Goal: Task Accomplishment & Management: Use online tool/utility

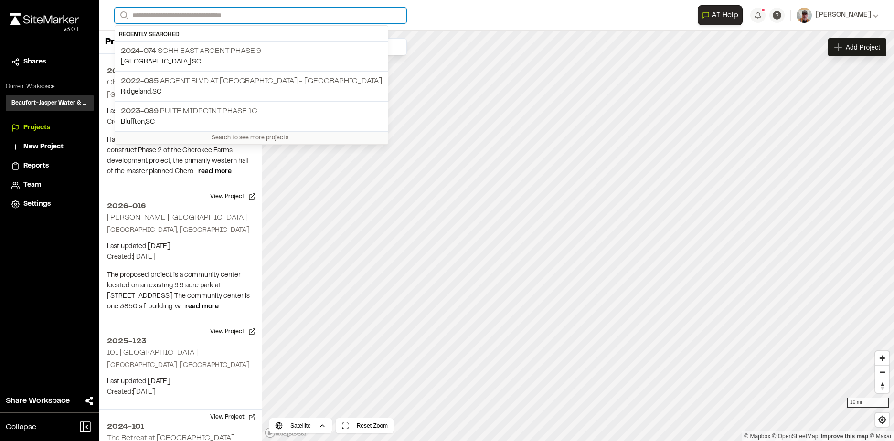
click at [185, 16] on input "Search" at bounding box center [261, 16] width 292 height 16
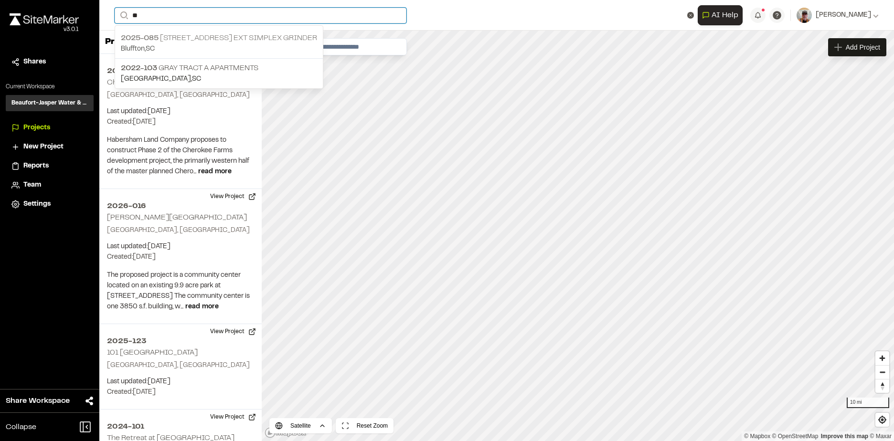
type input "**"
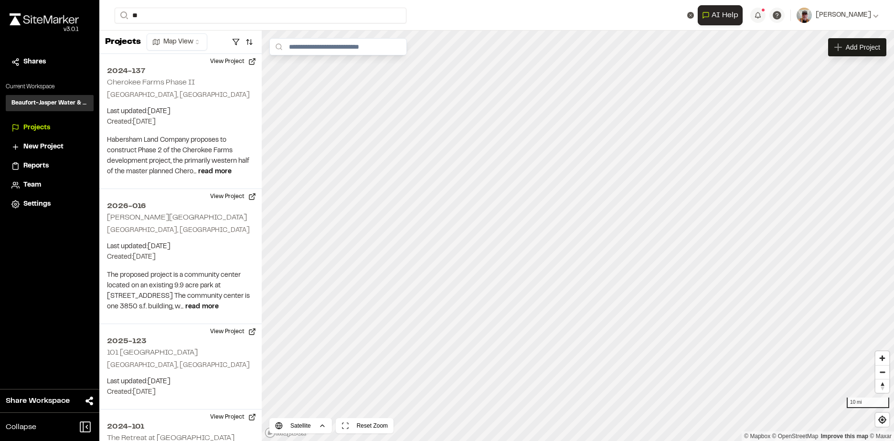
click at [190, 44] on p "Bluffton , [GEOGRAPHIC_DATA]" at bounding box center [219, 49] width 196 height 11
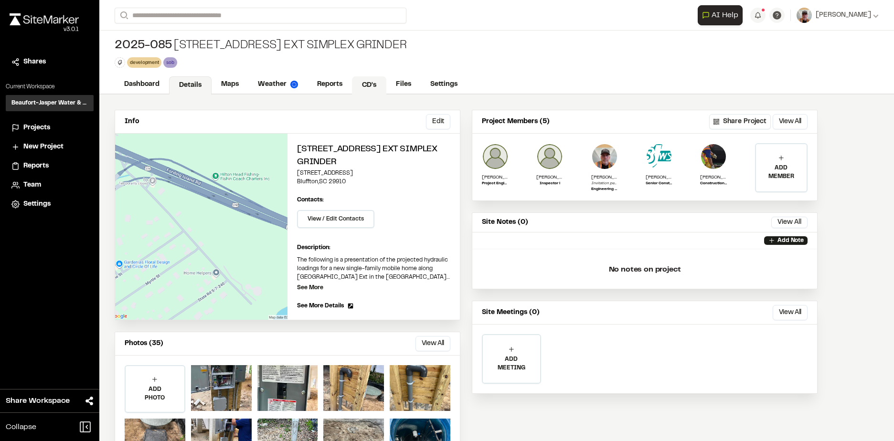
click at [366, 85] on link "CD's" at bounding box center [369, 85] width 34 height 18
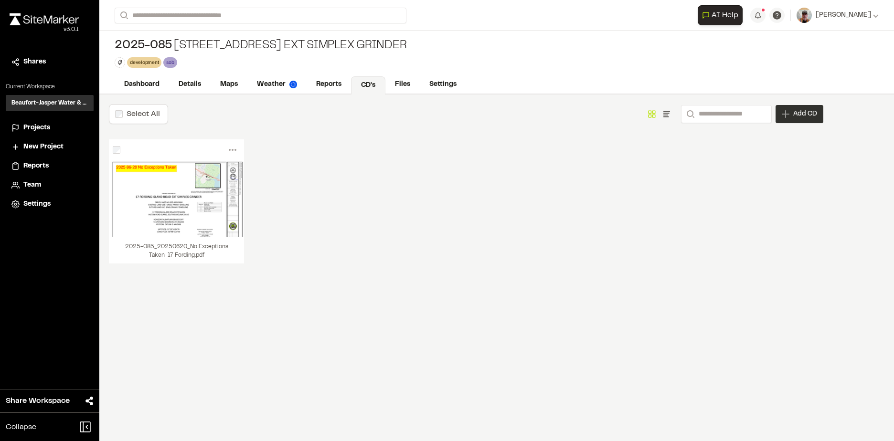
click at [812, 115] on span "Add CD" at bounding box center [805, 114] width 24 height 10
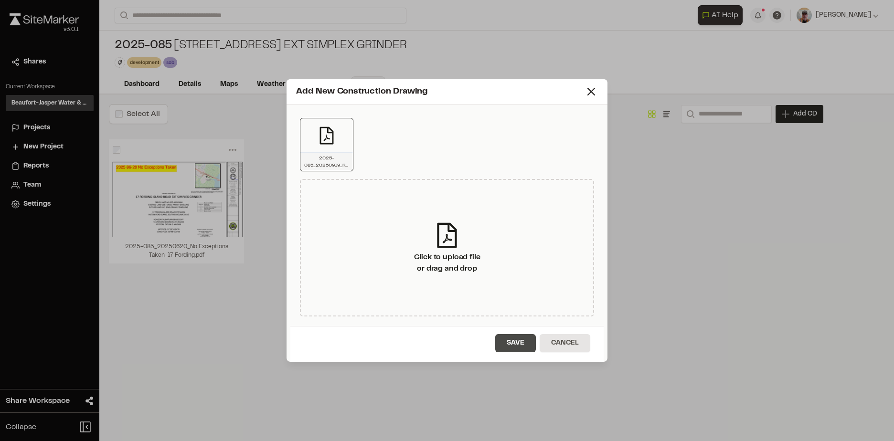
click at [518, 339] on button "Save" at bounding box center [515, 343] width 41 height 18
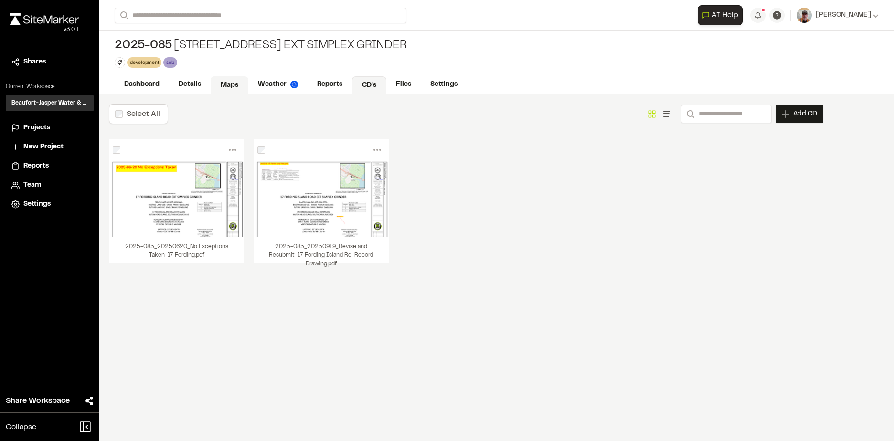
click at [229, 83] on link "Maps" at bounding box center [230, 85] width 38 height 18
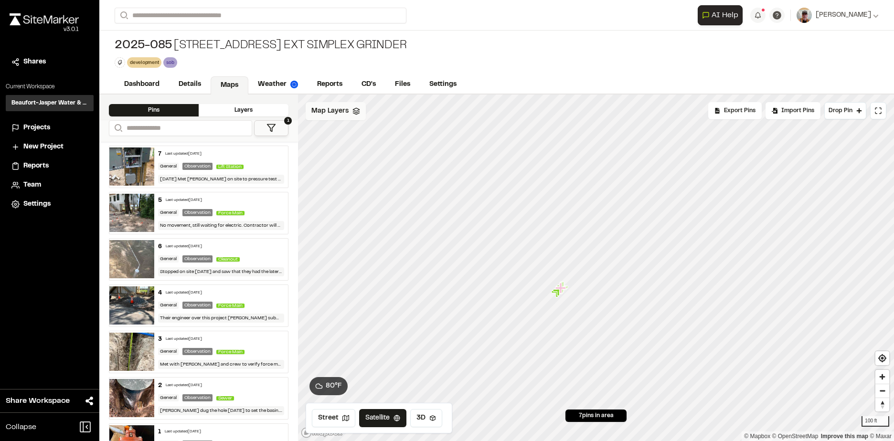
click at [353, 113] on polyline at bounding box center [356, 113] width 6 height 1
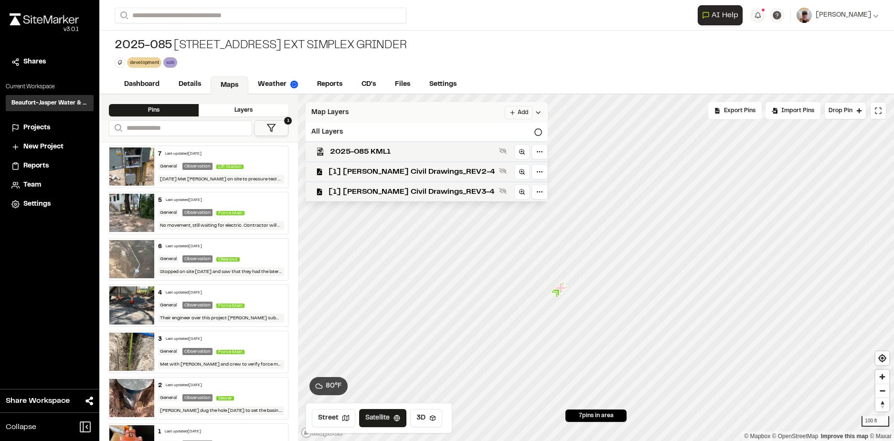
click at [472, 110] on html "Close sidebar v 3.0.1 Shares Current Workspace Beaufort-Jasper Water & Sewer Au…" at bounding box center [447, 220] width 894 height 441
click at [465, 112] on html "Close sidebar v 3.0.1 Shares Current Workspace Beaufort-Jasper Water & Sewer Au…" at bounding box center [447, 220] width 894 height 441
click at [463, 113] on html "Close sidebar v 3.0.1 Shares Current Workspace Beaufort-Jasper Water & Sewer Au…" at bounding box center [447, 220] width 894 height 441
click at [452, 128] on link "Add Layer" at bounding box center [445, 132] width 72 height 16
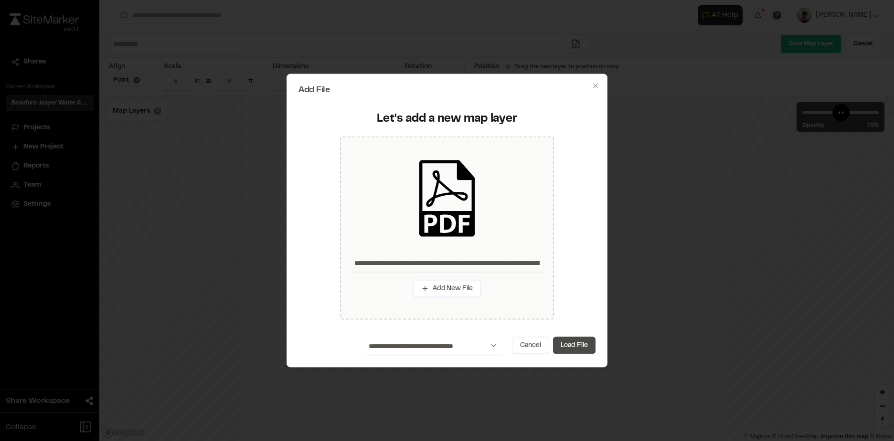
click at [573, 344] on button "Load File" at bounding box center [574, 345] width 42 height 17
type input "**********"
type input "****"
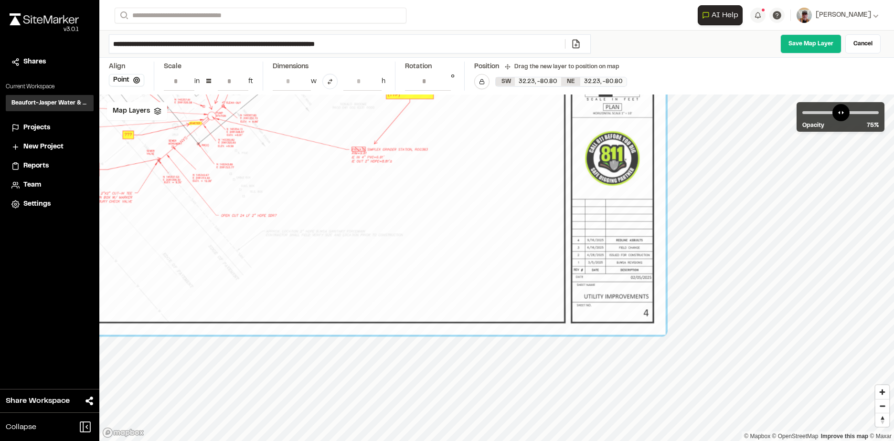
drag, startPoint x: 650, startPoint y: 326, endPoint x: 449, endPoint y: 139, distance: 274.7
click at [439, 124] on div at bounding box center [175, 8] width 981 height 654
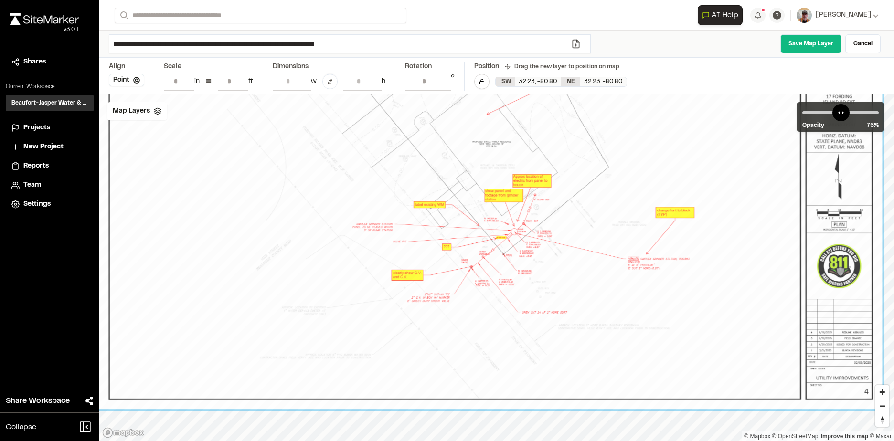
drag, startPoint x: 498, startPoint y: 301, endPoint x: 534, endPoint y: 333, distance: 48.7
click at [730, 359] on div at bounding box center [484, 144] width 795 height 530
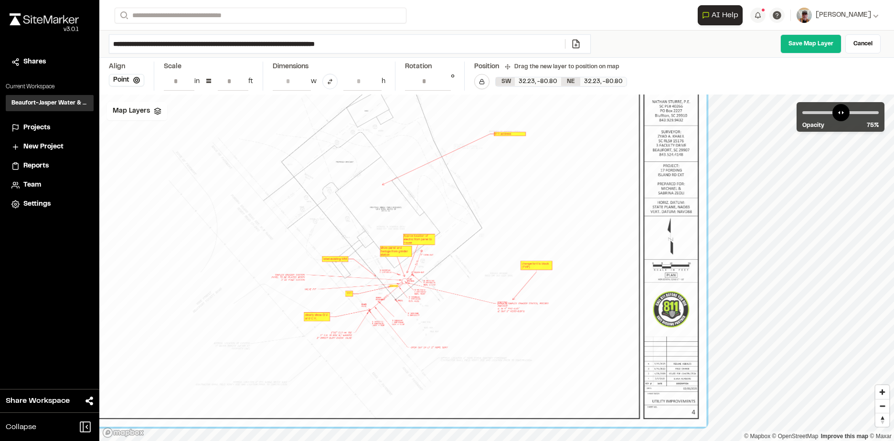
drag, startPoint x: 523, startPoint y: 332, endPoint x: 443, endPoint y: 364, distance: 86.6
click at [442, 366] on div at bounding box center [380, 209] width 652 height 435
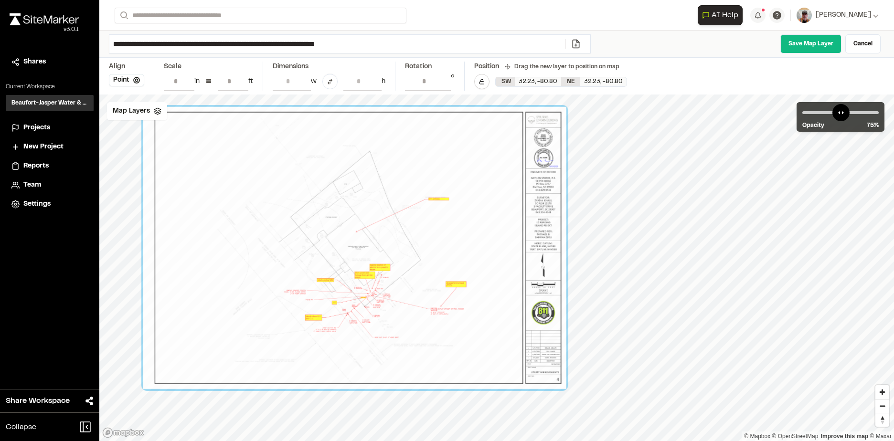
click at [241, 84] on input "**" at bounding box center [233, 81] width 31 height 18
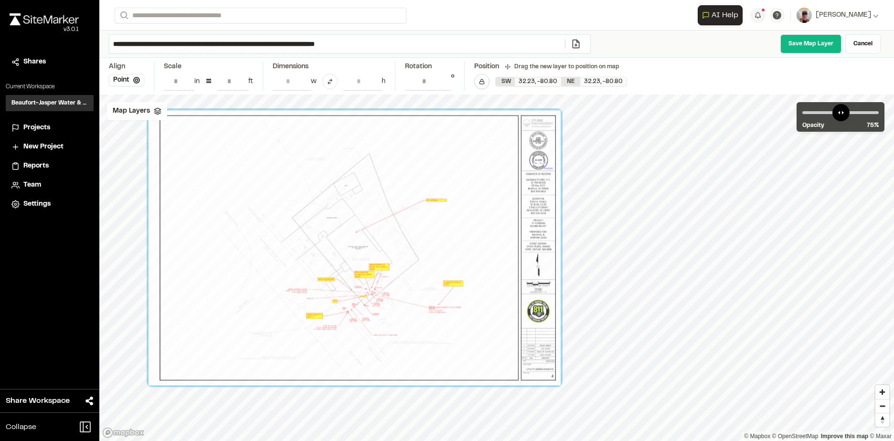
click at [241, 84] on input "**" at bounding box center [233, 81] width 31 height 18
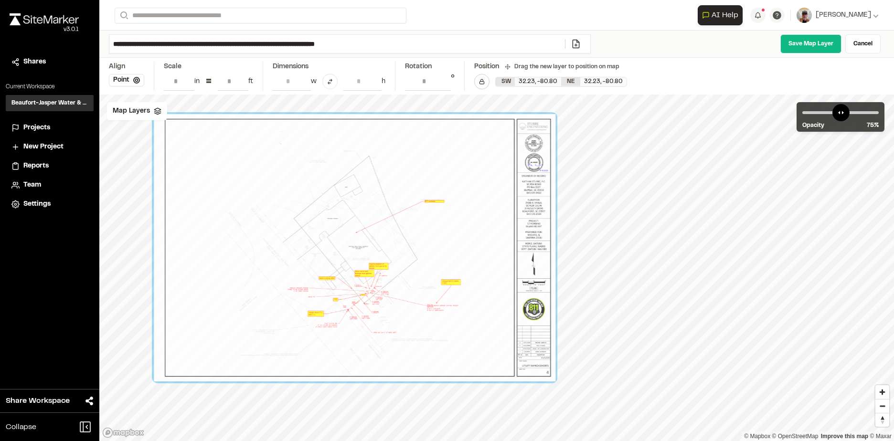
click at [241, 84] on input "**" at bounding box center [233, 81] width 31 height 18
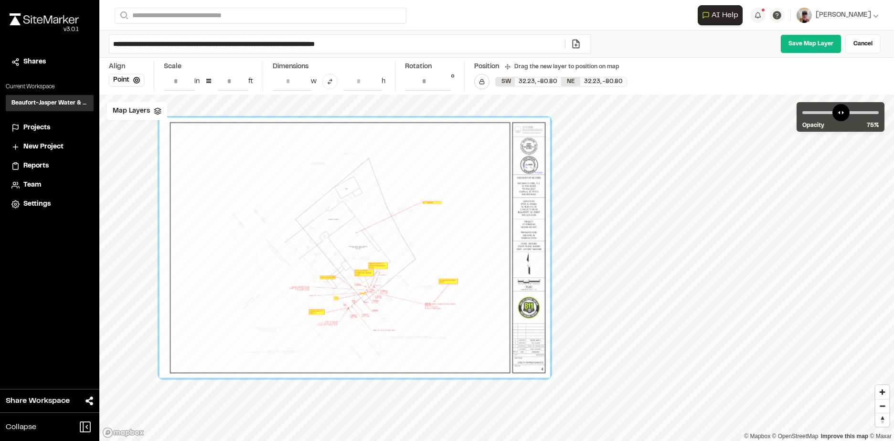
click at [241, 84] on input "**" at bounding box center [233, 81] width 31 height 18
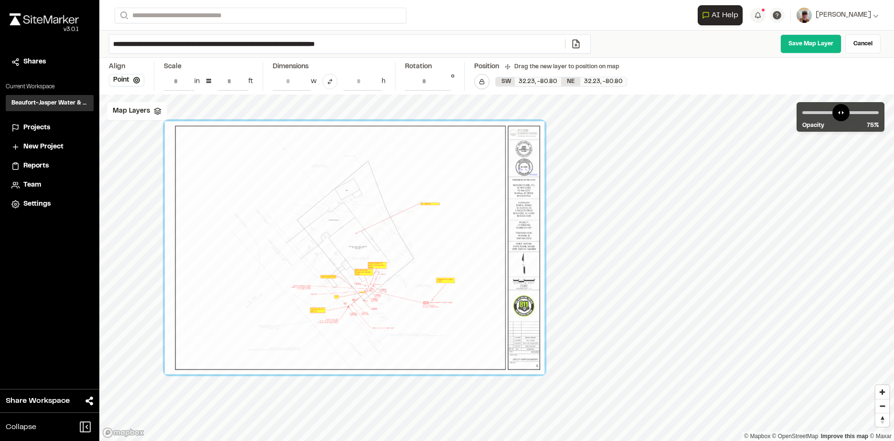
click at [241, 84] on input "**" at bounding box center [233, 81] width 31 height 18
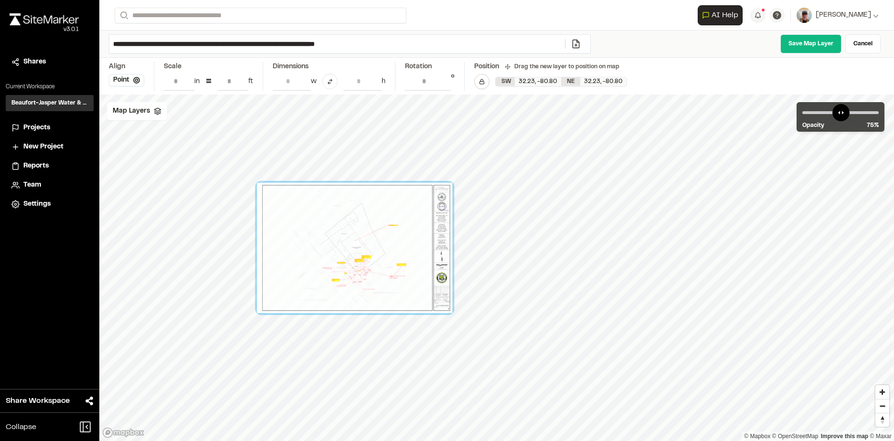
click at [241, 84] on input "**" at bounding box center [233, 81] width 31 height 18
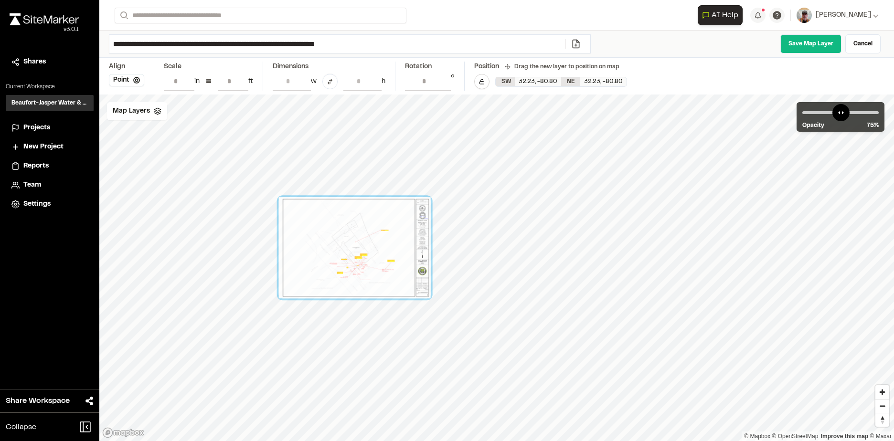
click at [241, 84] on input "**" at bounding box center [233, 81] width 31 height 18
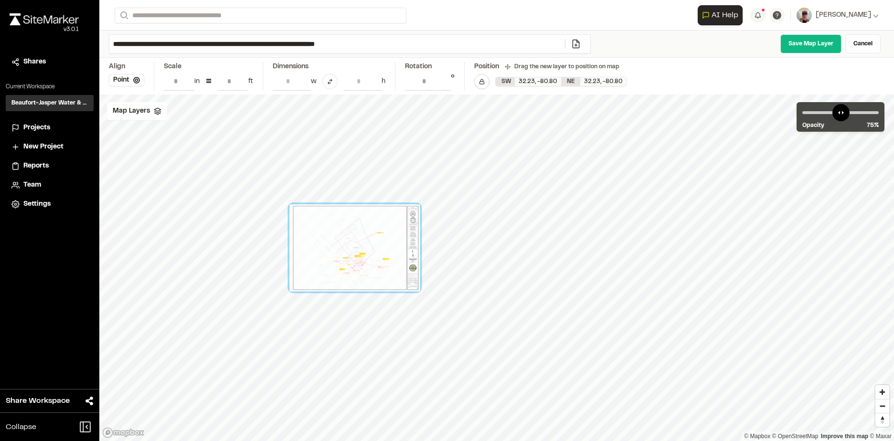
click at [241, 84] on input "**" at bounding box center [233, 81] width 31 height 18
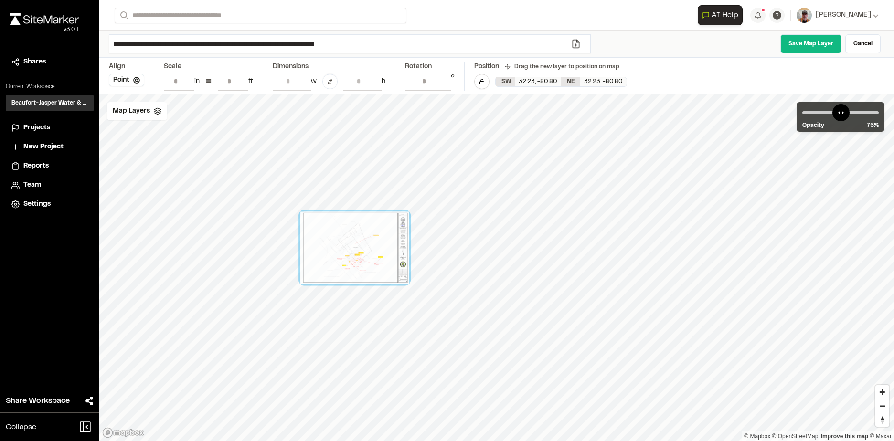
type input "**"
click at [241, 84] on input "**" at bounding box center [233, 81] width 31 height 18
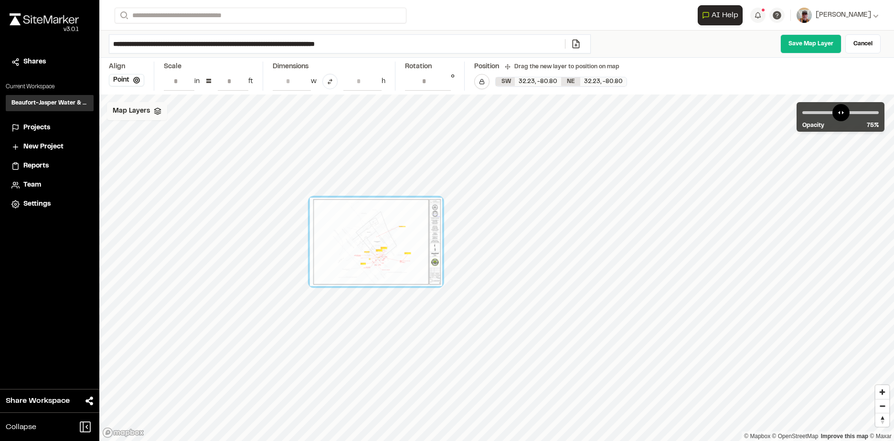
click at [158, 107] on div "Map Layers" at bounding box center [137, 111] width 60 height 18
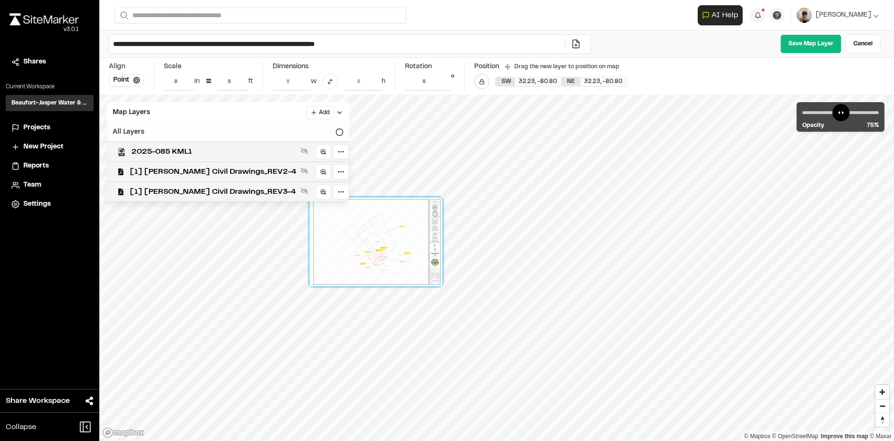
click at [285, 130] on div "All Layers" at bounding box center [228, 132] width 242 height 18
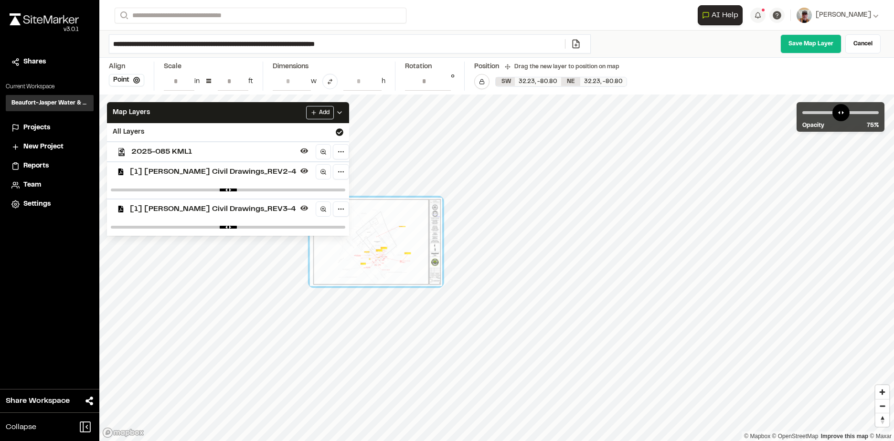
click at [170, 151] on span "2025-085 KML1" at bounding box center [213, 151] width 165 height 11
click at [224, 148] on span "2025-085 KML1" at bounding box center [213, 151] width 165 height 11
click at [219, 151] on span "2025-085 KML1" at bounding box center [213, 151] width 165 height 11
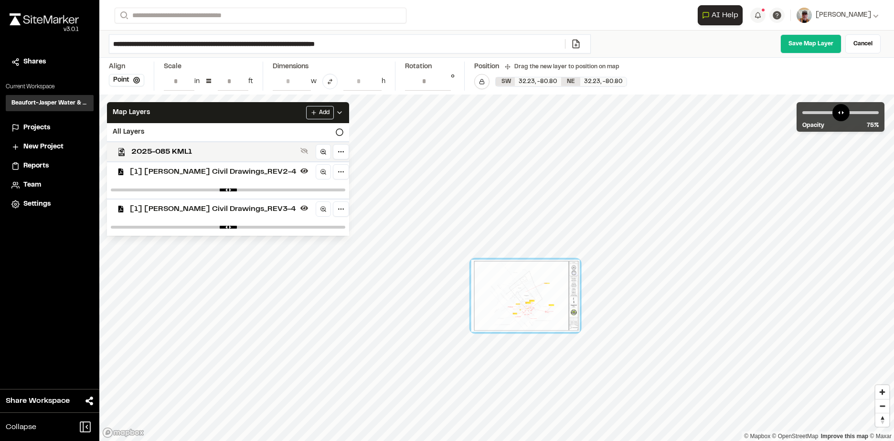
drag, startPoint x: 478, startPoint y: 290, endPoint x: 502, endPoint y: 316, distance: 34.8
click at [502, 316] on div at bounding box center [525, 296] width 108 height 72
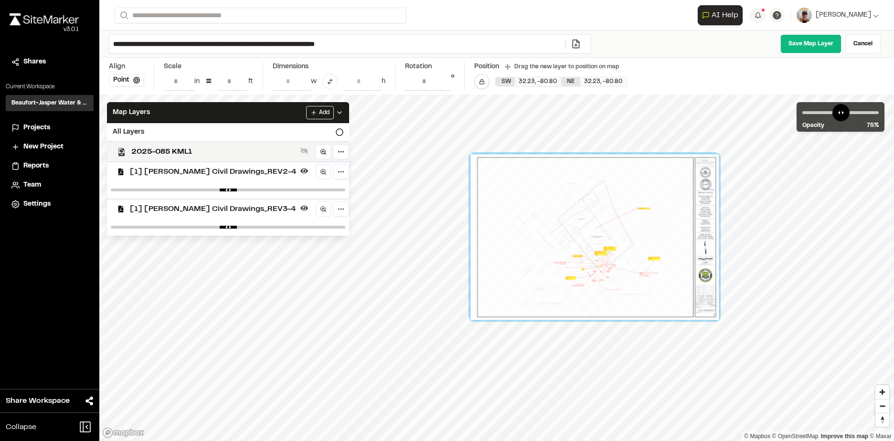
drag, startPoint x: 612, startPoint y: 314, endPoint x: 644, endPoint y: 280, distance: 46.9
click at [644, 280] on div at bounding box center [594, 236] width 248 height 165
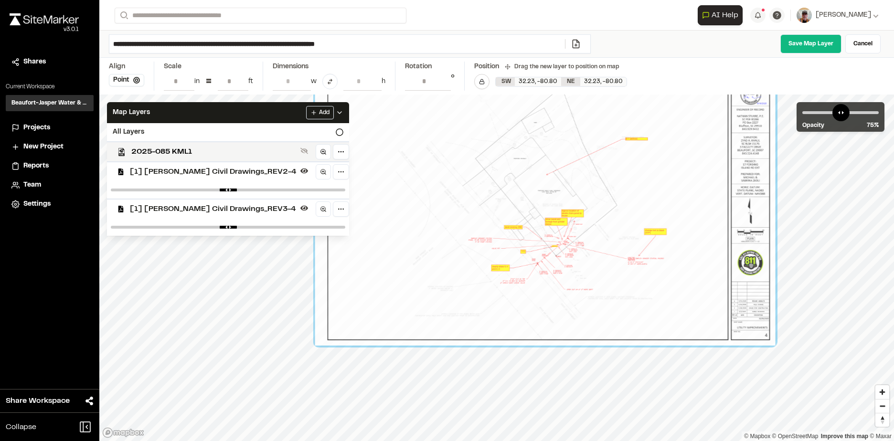
click at [579, 292] on div at bounding box center [545, 192] width 460 height 307
click at [203, 142] on div "2025-085 KML1" at bounding box center [224, 151] width 250 height 20
click at [197, 172] on span "[1] [PERSON_NAME] Civil Drawings_REV2-4" at bounding box center [213, 171] width 167 height 11
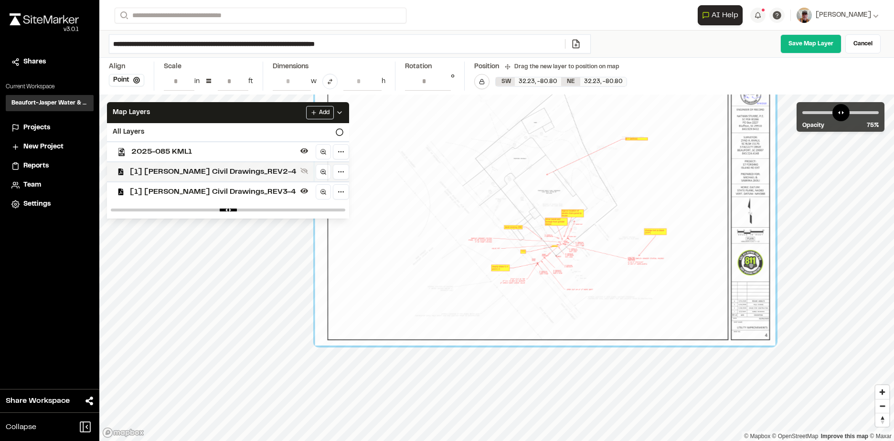
click at [189, 177] on span "[1] [PERSON_NAME] Civil Drawings_REV2-4" at bounding box center [213, 171] width 167 height 11
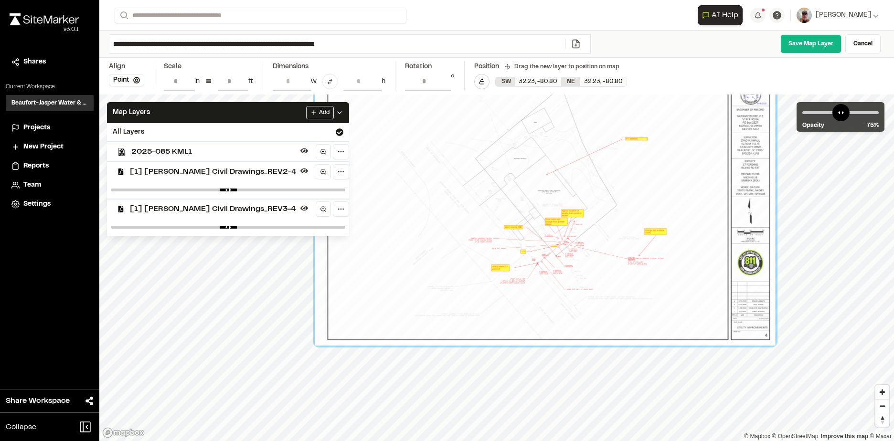
click at [171, 213] on span "[1] [PERSON_NAME] Civil Drawings_REV3-4" at bounding box center [213, 208] width 167 height 11
click at [170, 175] on span "[1] [PERSON_NAME] Civil Drawings_REV2-4" at bounding box center [213, 171] width 167 height 11
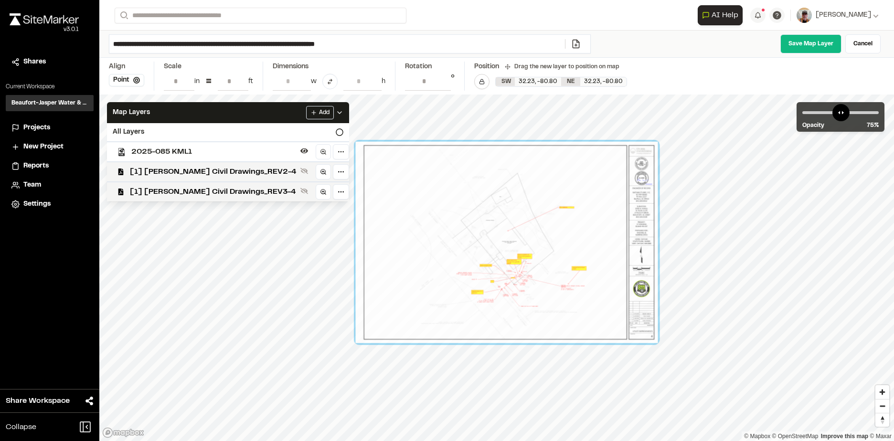
drag, startPoint x: 411, startPoint y: 251, endPoint x: 417, endPoint y: 280, distance: 29.9
click at [417, 280] on div at bounding box center [507, 242] width 302 height 201
click at [201, 149] on span "2025-085 KML1" at bounding box center [213, 151] width 165 height 11
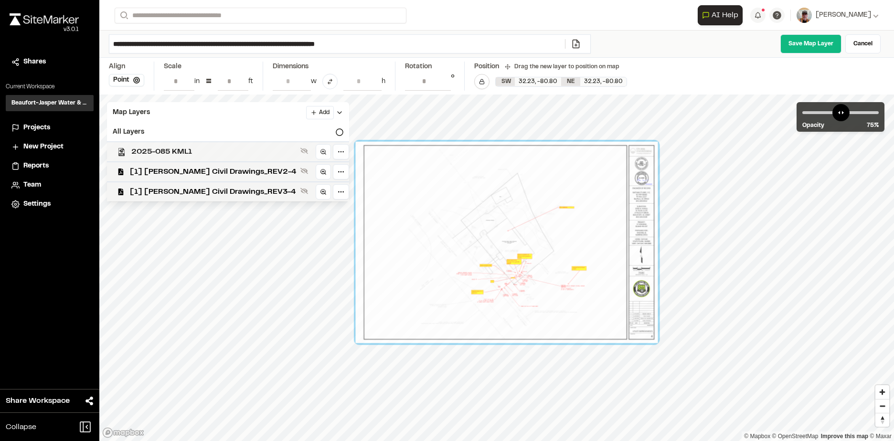
click at [186, 149] on span "2025-085 KML1" at bounding box center [213, 151] width 165 height 11
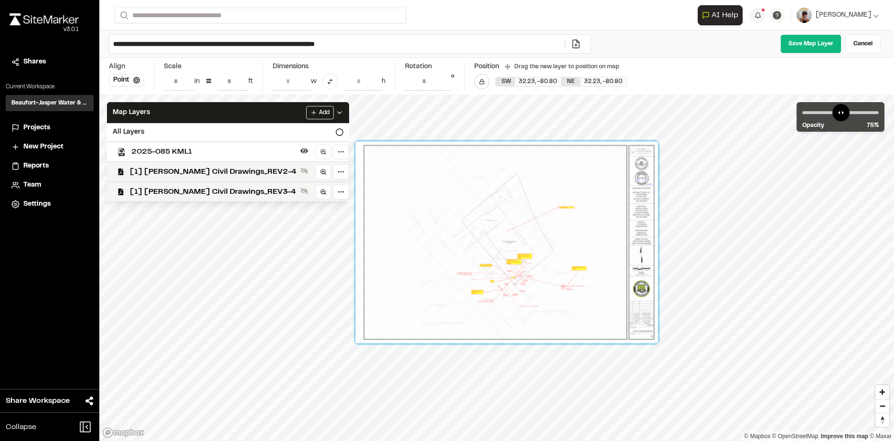
click at [184, 152] on span "2025-085 KML1" at bounding box center [213, 151] width 165 height 11
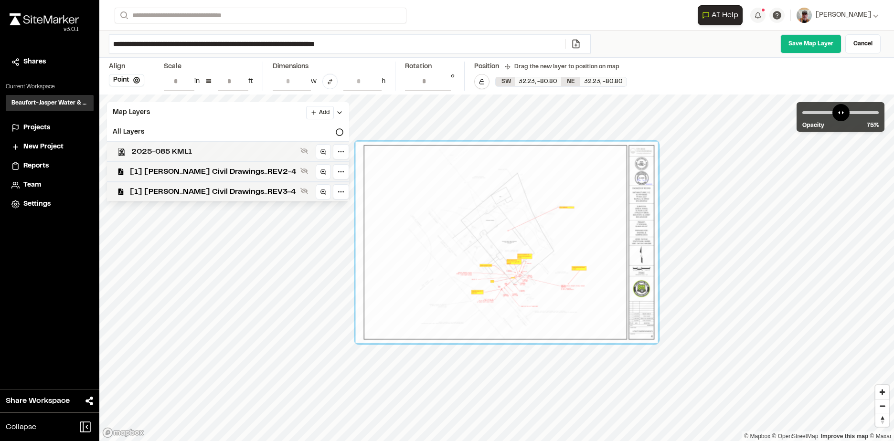
click at [119, 149] on img at bounding box center [121, 152] width 8 height 8
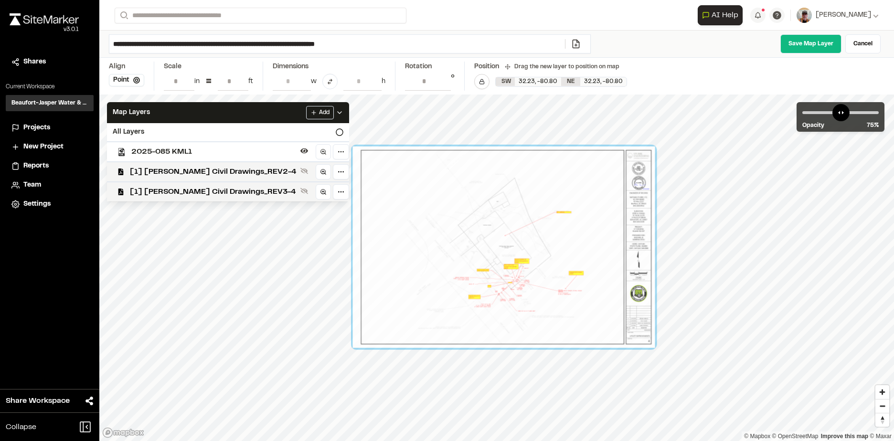
drag, startPoint x: 424, startPoint y: 223, endPoint x: 432, endPoint y: 215, distance: 10.5
click at [432, 215] on div at bounding box center [504, 247] width 302 height 201
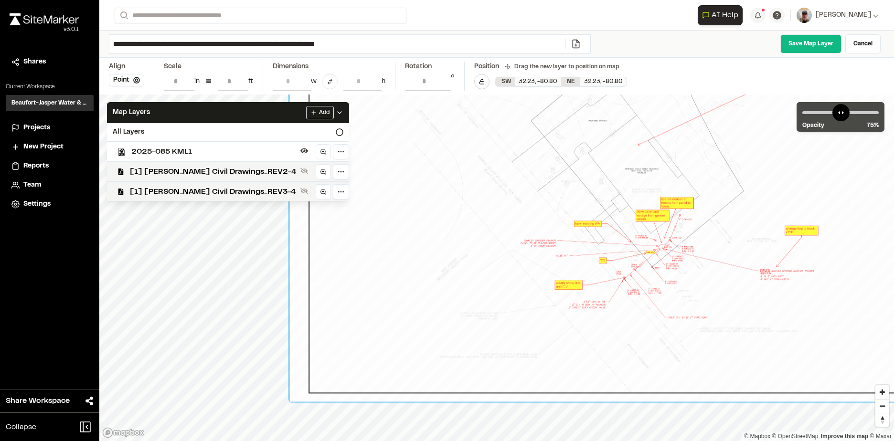
drag, startPoint x: 496, startPoint y: 289, endPoint x: 513, endPoint y: 223, distance: 68.2
click at [513, 223] on div at bounding box center [636, 170] width 692 height 461
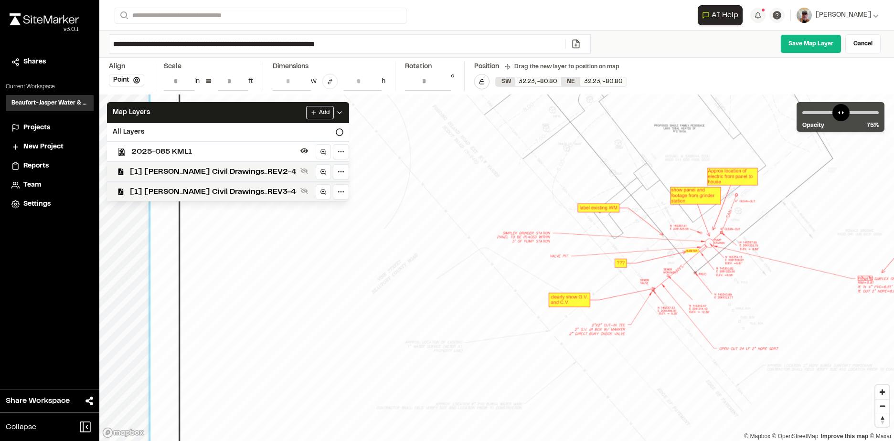
drag, startPoint x: 513, startPoint y: 263, endPoint x: 479, endPoint y: 254, distance: 34.6
click at [479, 254] on div at bounding box center [670, 128] width 1040 height 693
click at [164, 174] on span "[1] [PERSON_NAME] Civil Drawings_REV2-4" at bounding box center [213, 171] width 167 height 11
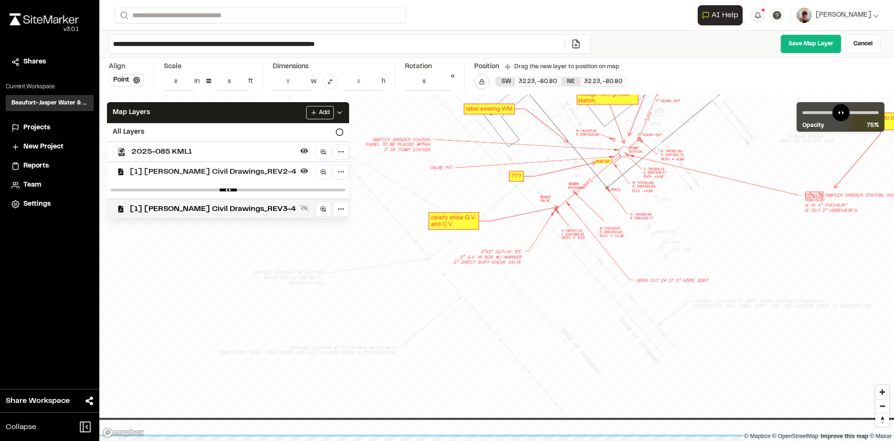
drag, startPoint x: 583, startPoint y: 292, endPoint x: 587, endPoint y: 288, distance: 6.1
click at [587, 288] on div at bounding box center [576, 12] width 1267 height 845
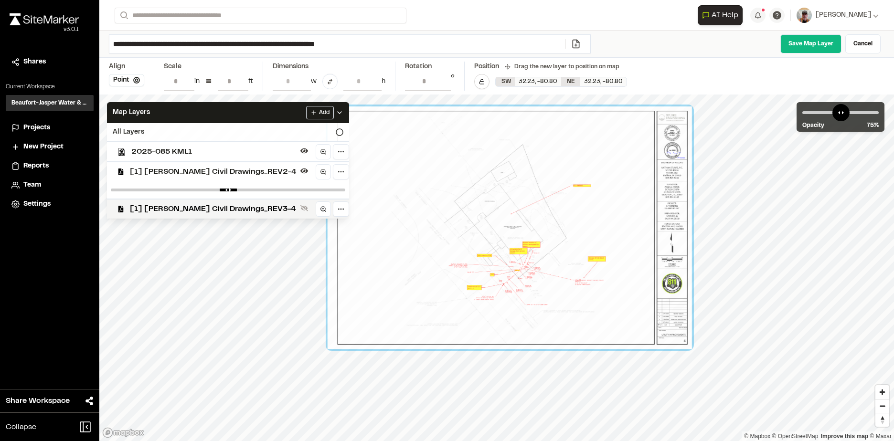
click at [336, 131] on icon at bounding box center [340, 132] width 8 height 8
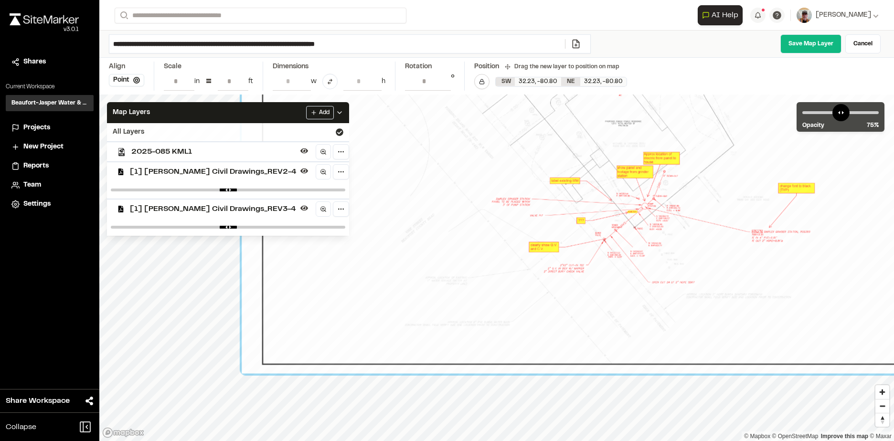
click at [732, 311] on div at bounding box center [617, 124] width 750 height 500
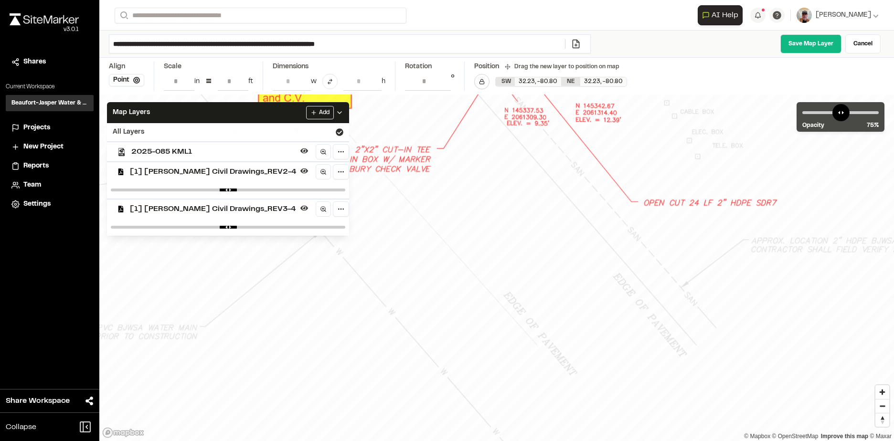
drag, startPoint x: 532, startPoint y: 257, endPoint x: 542, endPoint y: 253, distance: 11.5
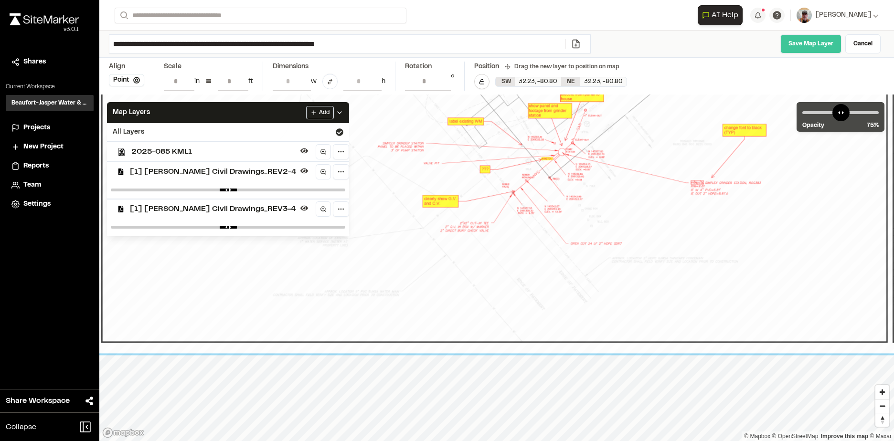
click at [806, 46] on link "Save Map Layer" at bounding box center [810, 43] width 61 height 19
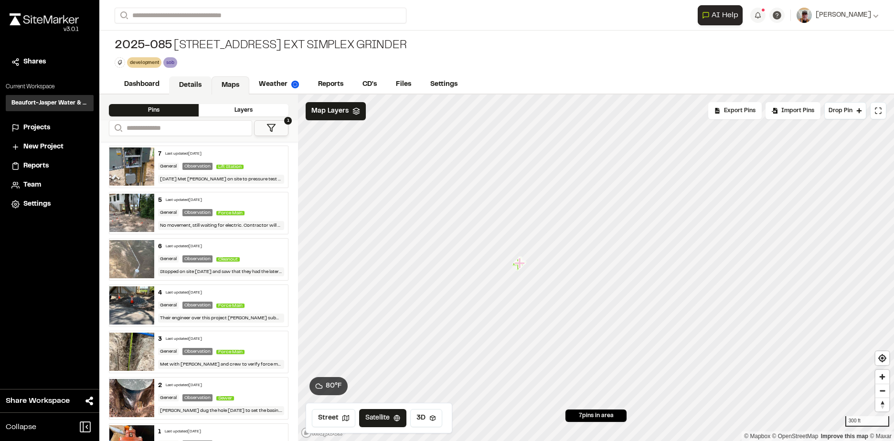
click at [191, 85] on link "Details" at bounding box center [190, 85] width 42 height 18
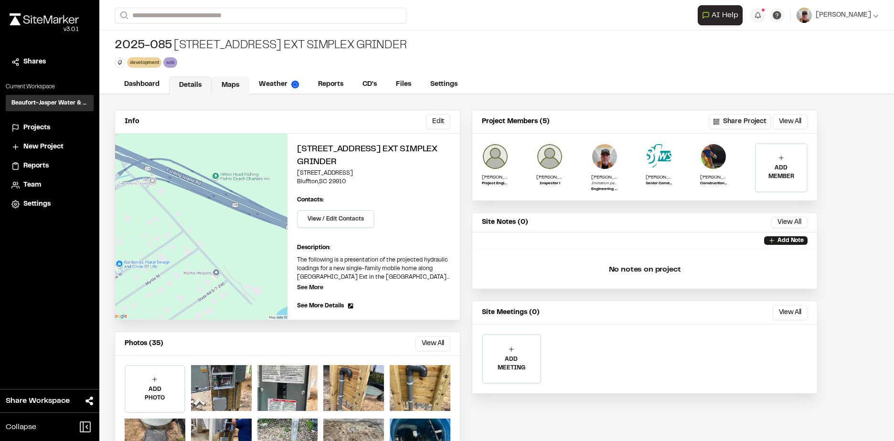
click at [233, 84] on link "Maps" at bounding box center [231, 85] width 38 height 18
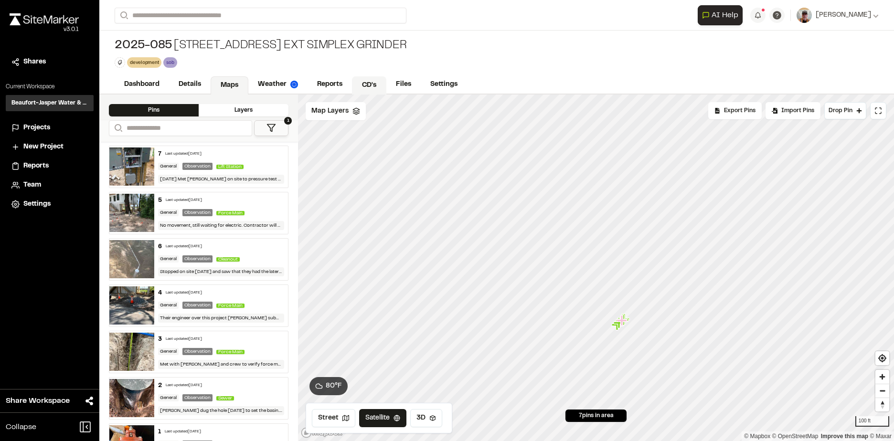
click at [361, 84] on link "CD's" at bounding box center [369, 85] width 34 height 18
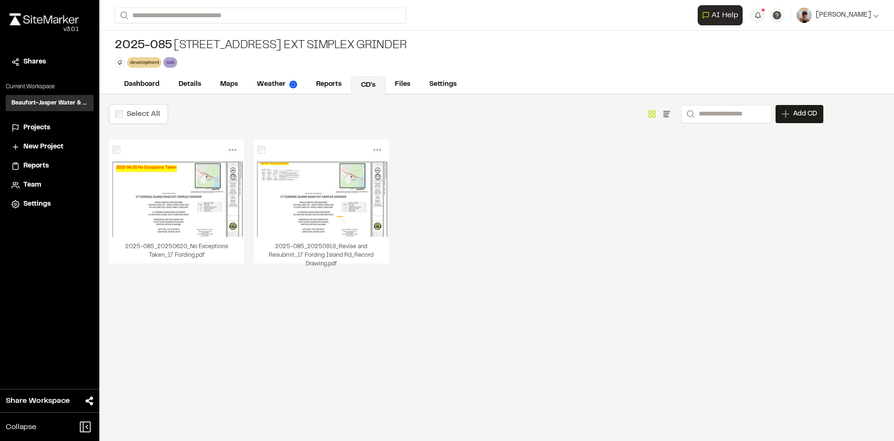
click at [370, 88] on link "CD's" at bounding box center [368, 85] width 34 height 18
click at [221, 85] on link "Maps" at bounding box center [230, 85] width 38 height 18
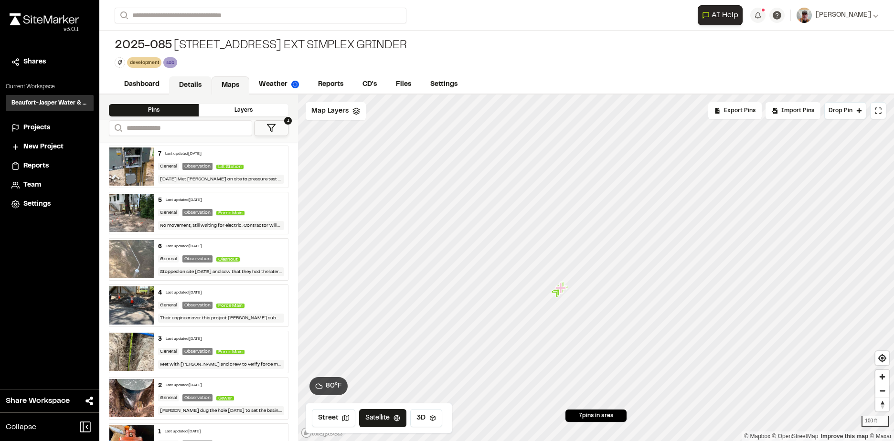
click at [195, 85] on link "Details" at bounding box center [190, 85] width 42 height 18
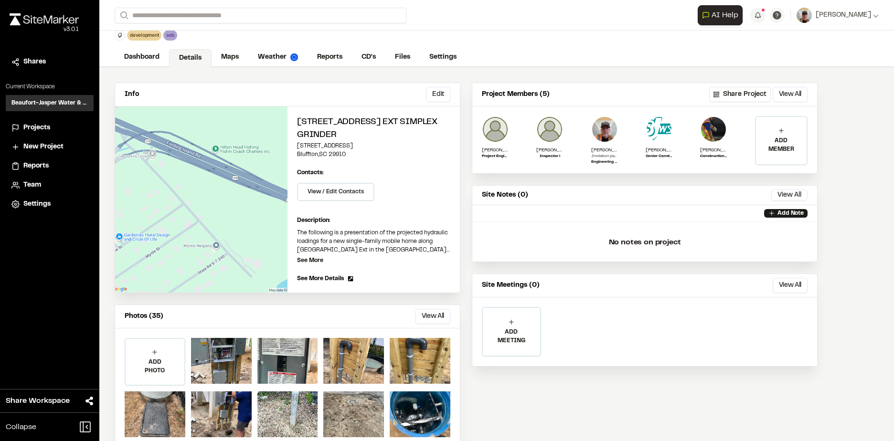
scroll to position [49, 0]
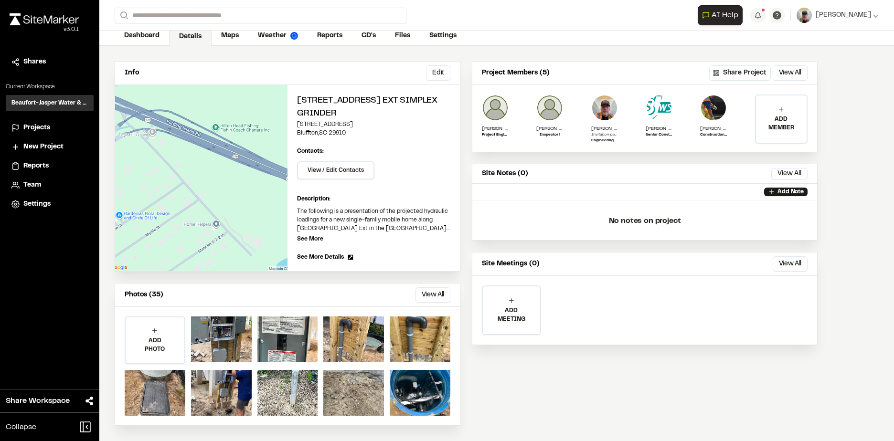
click at [197, 33] on link "Details" at bounding box center [190, 37] width 42 height 18
click at [236, 30] on div "**********" at bounding box center [497, 15] width 764 height 31
click at [233, 37] on link "Maps" at bounding box center [231, 37] width 38 height 18
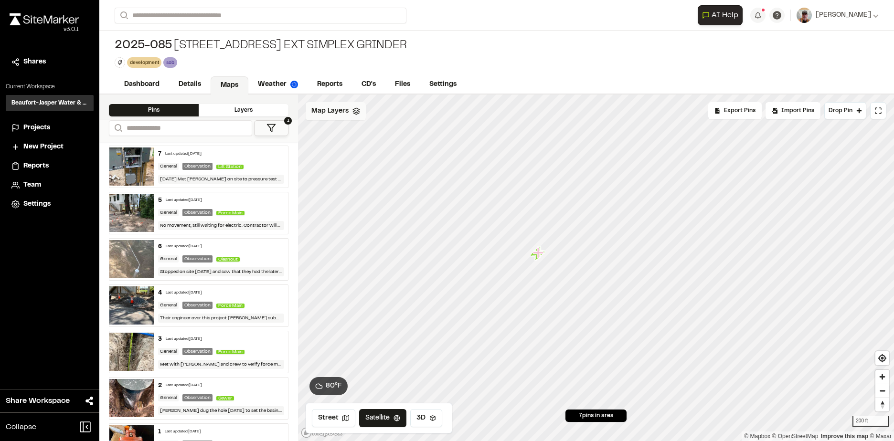
click at [337, 112] on span "Map Layers" at bounding box center [329, 111] width 37 height 11
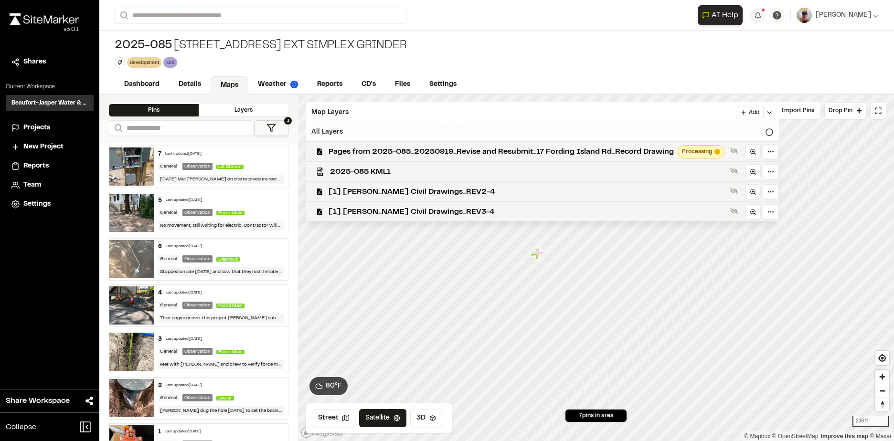
click at [766, 133] on icon at bounding box center [769, 132] width 8 height 8
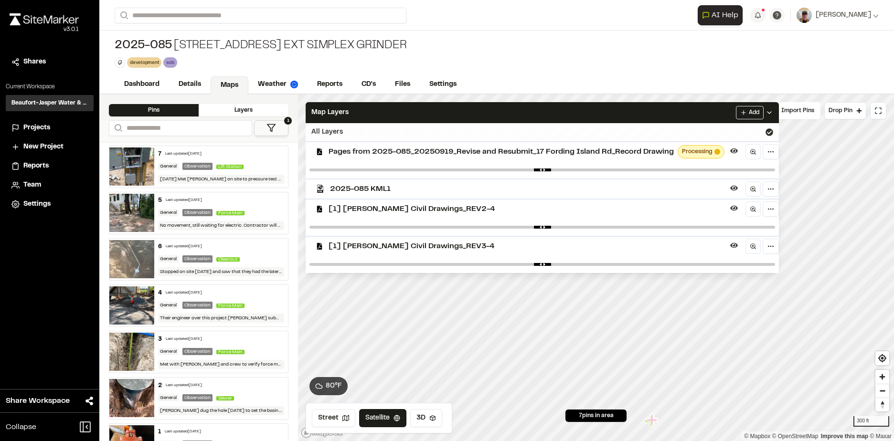
click at [428, 263] on div "Click to Drop Pin 7 pins in area Export Pins Available Datums Datums Apply Conv…" at bounding box center [596, 268] width 596 height 347
click at [423, 405] on div "Click to Drop Pin 7 pins in area Export Pins Available Datums Datums Apply Conv…" at bounding box center [596, 268] width 596 height 347
click at [192, 86] on link "Details" at bounding box center [190, 85] width 42 height 18
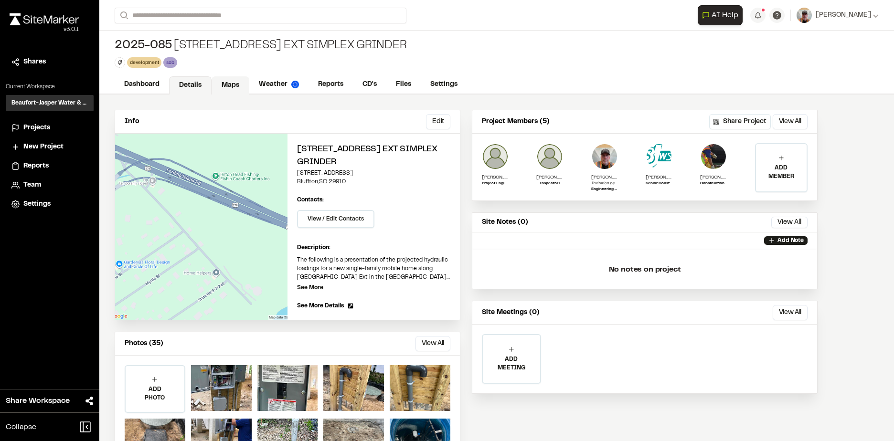
click at [237, 85] on link "Maps" at bounding box center [231, 85] width 38 height 18
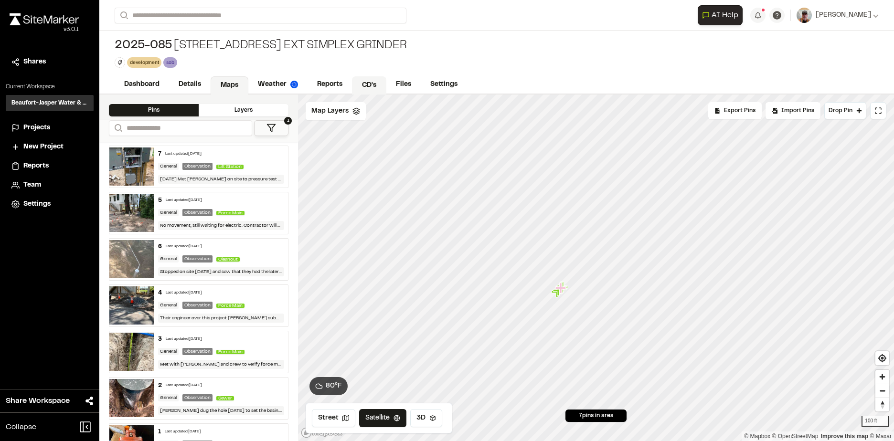
click at [366, 83] on link "CD's" at bounding box center [369, 85] width 34 height 18
